Goal: Information Seeking & Learning: Compare options

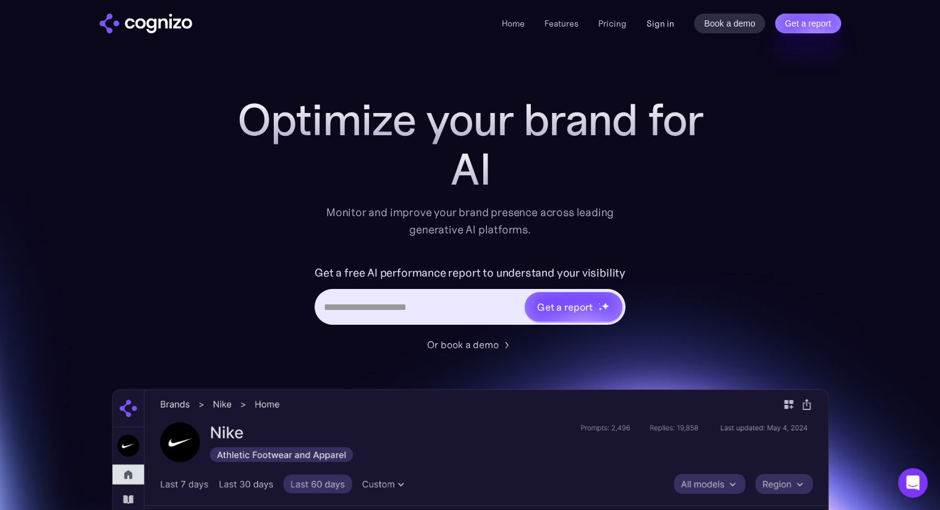
click at [662, 30] on link "Sign in" at bounding box center [660, 23] width 28 height 15
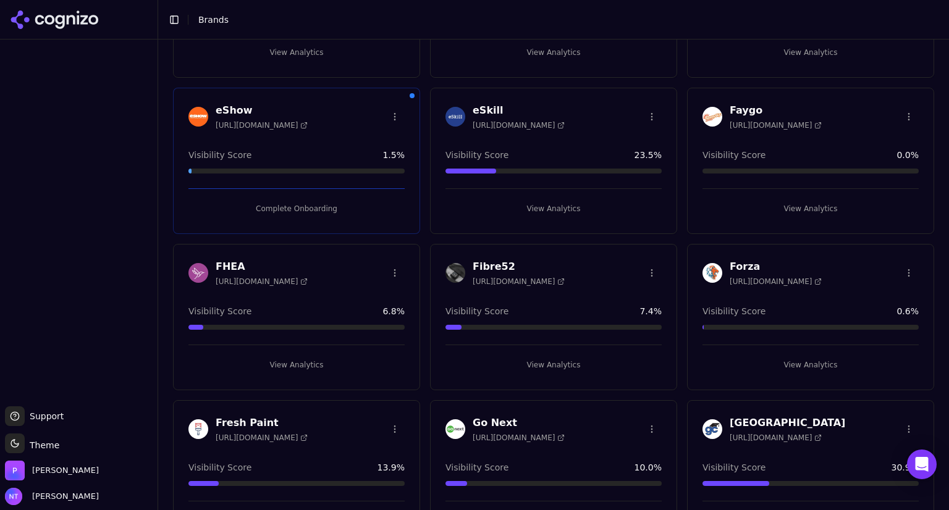
scroll to position [1064, 0]
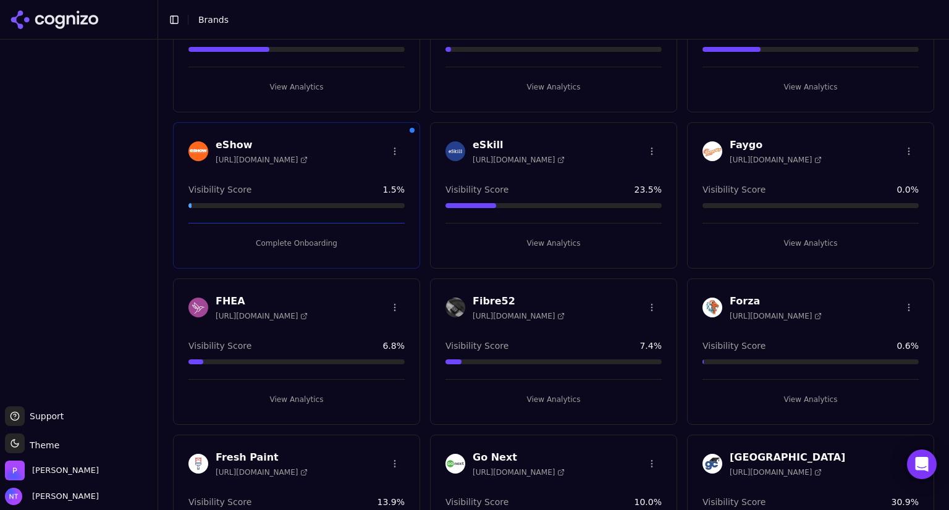
click at [230, 302] on h3 "FHEA" at bounding box center [262, 301] width 92 height 15
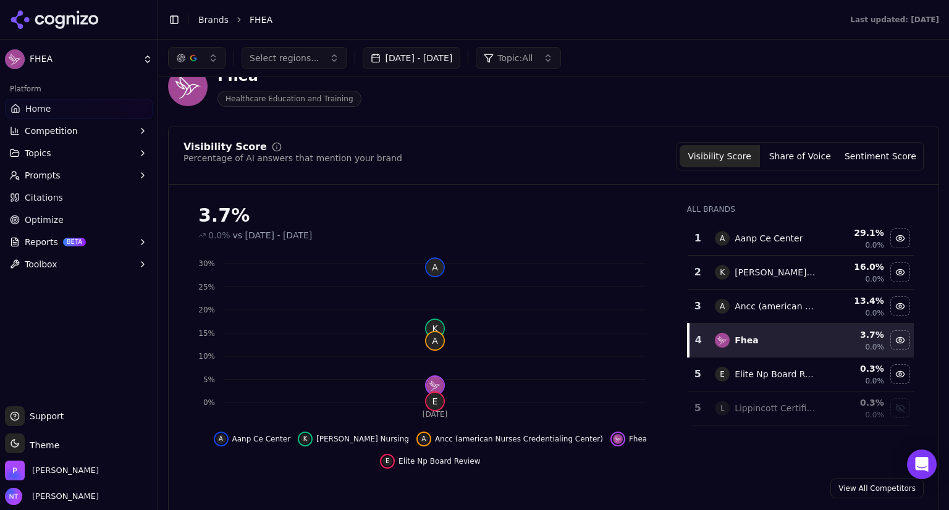
scroll to position [28, 0]
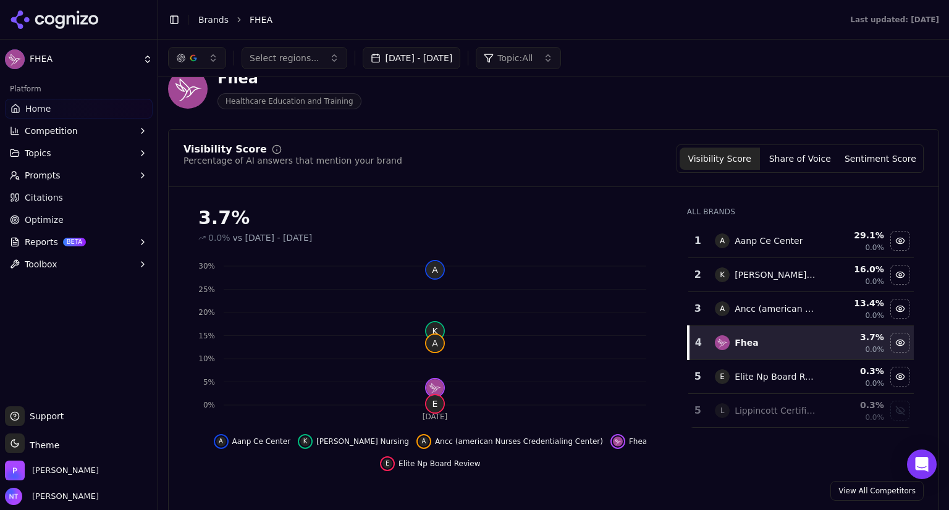
click at [867, 481] on link "View All Competitors" at bounding box center [876, 491] width 93 height 20
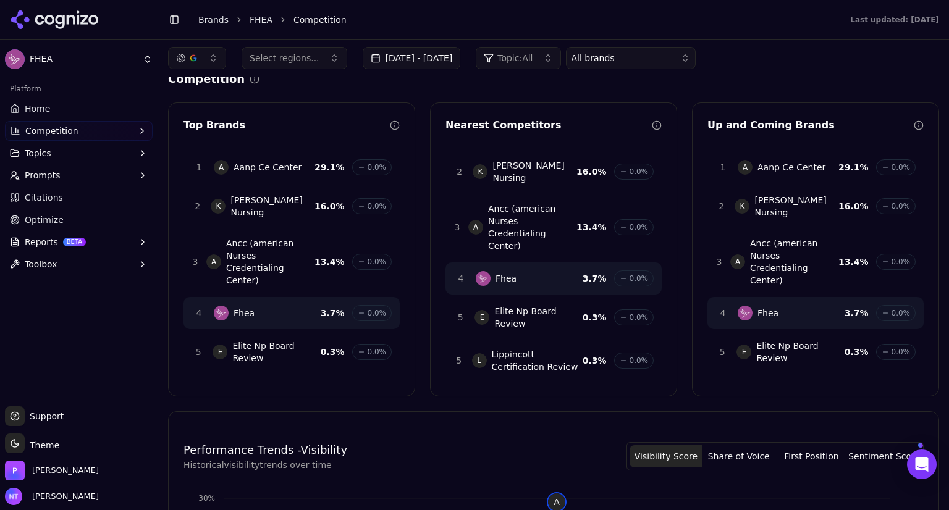
scroll to position [17, 0]
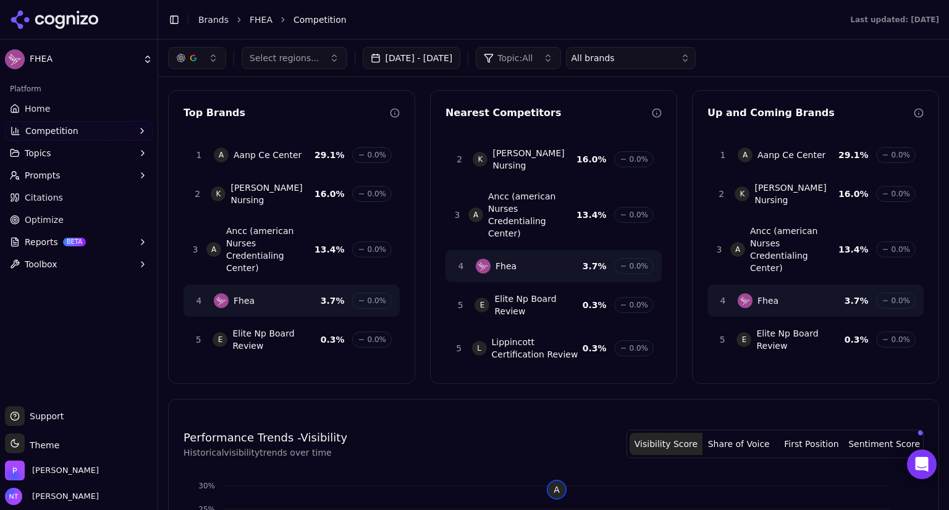
scroll to position [27, 0]
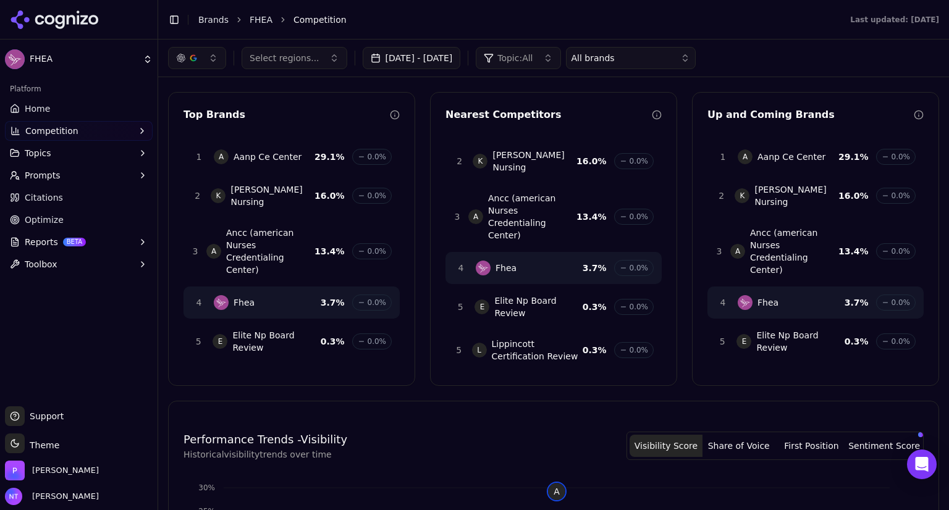
click at [285, 329] on span "Elite Np Board Review" at bounding box center [276, 341] width 88 height 25
click at [690, 54] on div "button" at bounding box center [685, 58] width 10 height 10
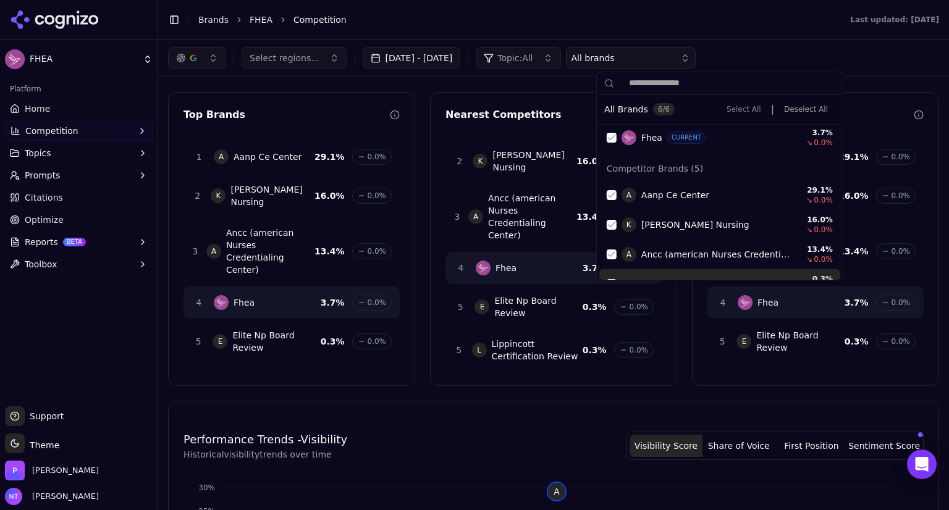
click at [929, 342] on div "Competition Top Brands 1 A Aanp Ce Center 29.1 % 0.0% 2 K [PERSON_NAME] Nursing…" at bounding box center [553, 505] width 791 height 910
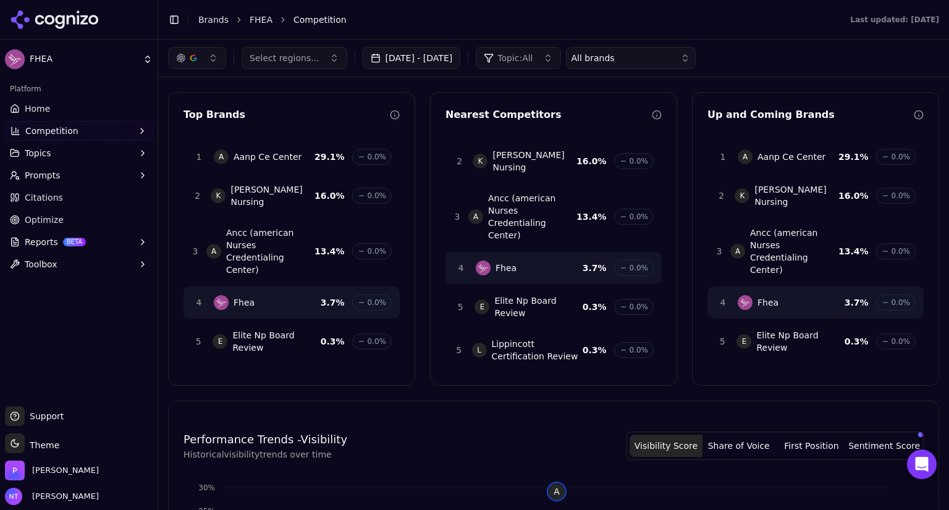
scroll to position [0, 0]
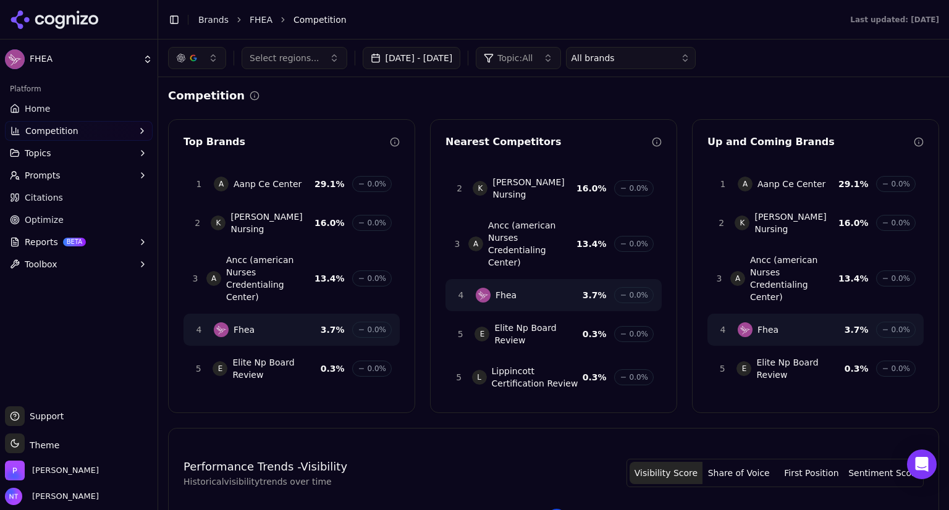
click at [756, 356] on span "Elite Np Board Review" at bounding box center [800, 368] width 88 height 25
click at [770, 356] on span "Elite Np Board Review" at bounding box center [800, 368] width 88 height 25
click at [243, 324] on span "Fhea" at bounding box center [243, 330] width 21 height 12
